Goal: Information Seeking & Learning: Learn about a topic

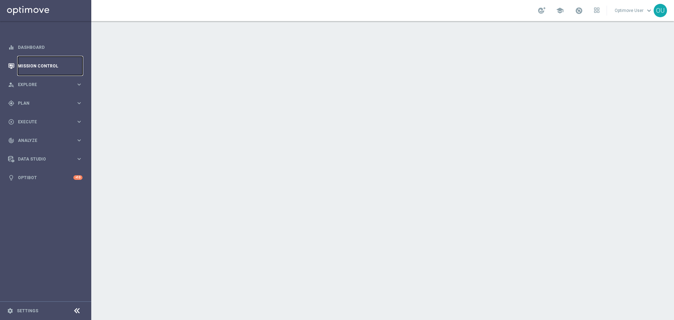
click at [57, 64] on link "Mission Control" at bounding box center [50, 66] width 65 height 19
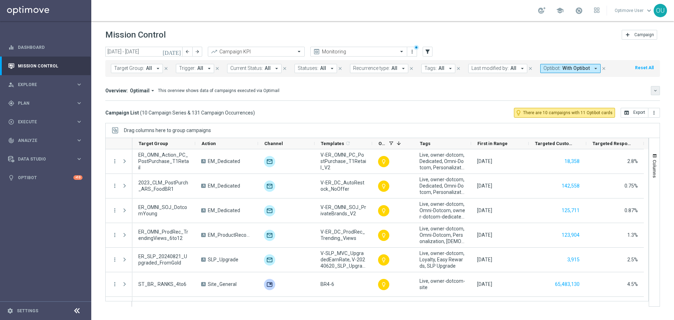
click at [658, 92] on button "keyboard_arrow_down" at bounding box center [655, 90] width 9 height 9
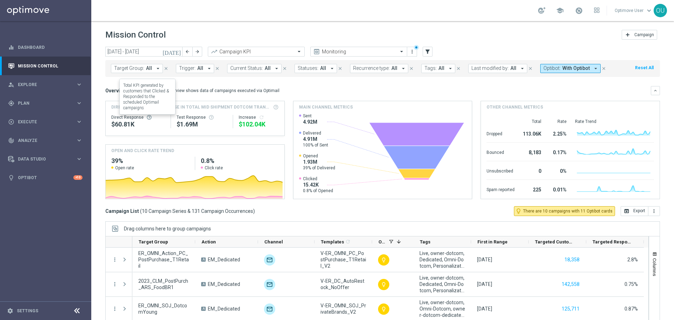
click at [146, 116] on span at bounding box center [149, 118] width 6 height 6
click at [151, 106] on span "Direct Response VS Increase In Total Mid Shipment Dotcom Transaction Amount" at bounding box center [191, 107] width 160 height 6
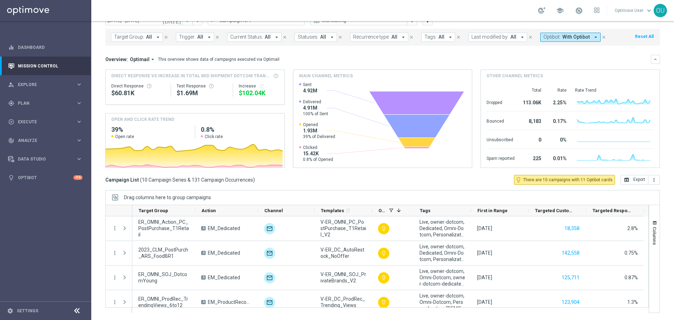
scroll to position [0, 5]
click at [649, 249] on button "Columns" at bounding box center [654, 233] width 11 height 38
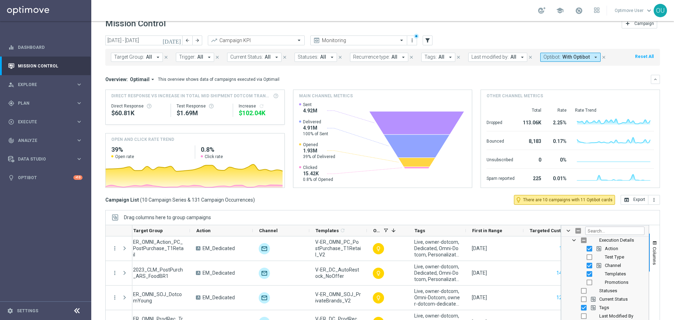
scroll to position [0, 0]
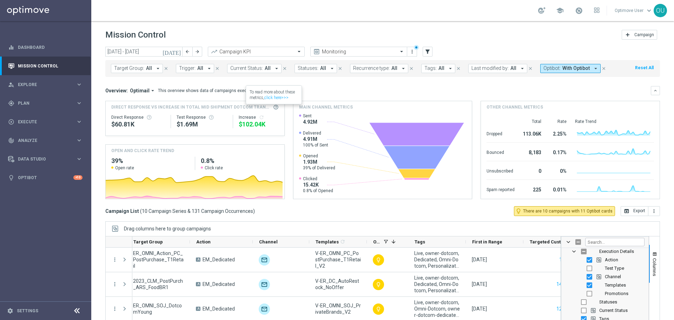
click at [273, 107] on span at bounding box center [276, 107] width 6 height 6
click at [277, 98] on link "click here>>>" at bounding box center [276, 97] width 24 height 5
click at [653, 262] on button "Columns" at bounding box center [654, 264] width 11 height 38
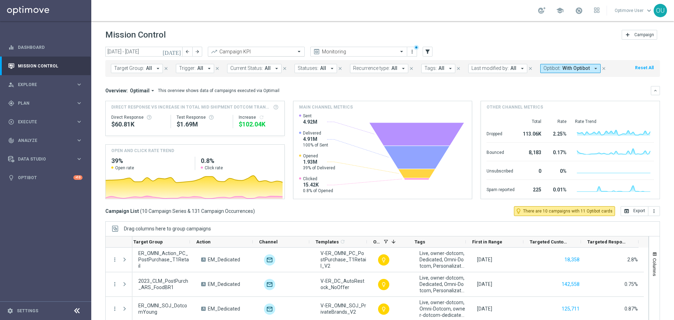
click at [285, 49] on input "text" at bounding box center [249, 52] width 75 height 6
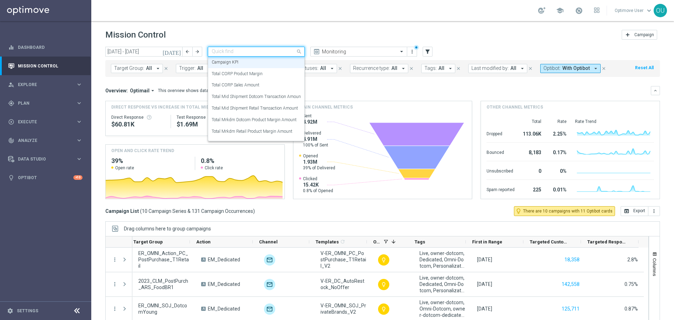
click at [364, 80] on mini-dashboard "Overview: Optimail arrow_drop_down This overview shows data of campaigns execut…" at bounding box center [382, 141] width 555 height 129
